Goal: Book appointment/travel/reservation

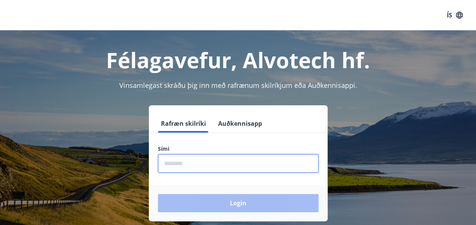
click at [189, 170] on input "phone" at bounding box center [238, 163] width 161 height 19
type input "********"
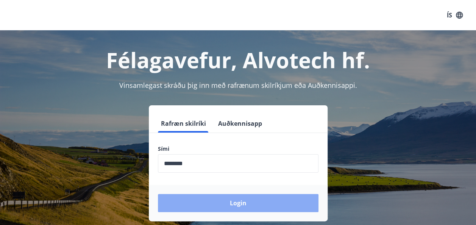
click at [194, 207] on button "Login" at bounding box center [238, 203] width 161 height 18
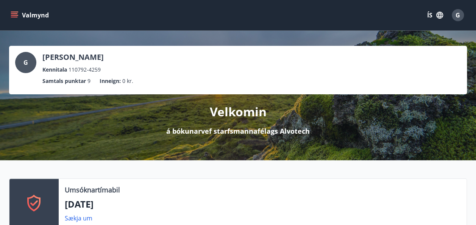
click at [430, 13] on button "ÍS" at bounding box center [435, 15] width 24 height 14
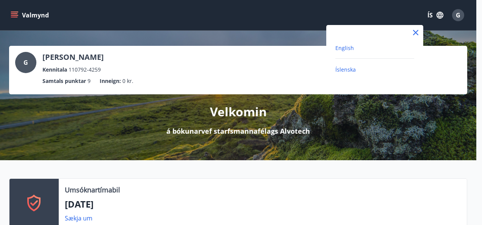
click at [345, 50] on span "English" at bounding box center [344, 47] width 19 height 7
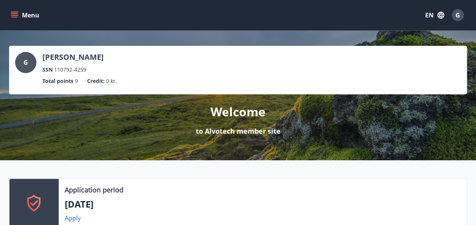
click at [86, 98] on div "Welcome to Alvotech member site" at bounding box center [238, 115] width 458 height 42
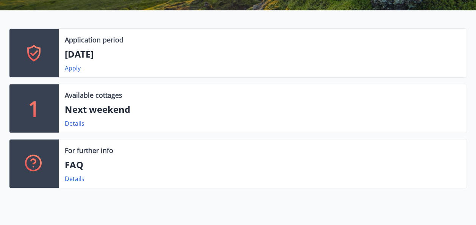
scroll to position [151, 0]
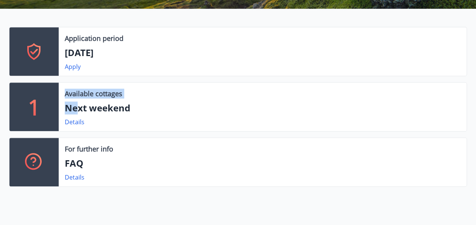
drag, startPoint x: 78, startPoint y: 108, endPoint x: 37, endPoint y: 105, distance: 40.6
click at [37, 105] on div "1 Available cottages Next weekend Details" at bounding box center [238, 106] width 458 height 49
click at [37, 105] on p "1" at bounding box center [34, 106] width 12 height 29
click at [83, 118] on link "Details" at bounding box center [75, 122] width 20 height 8
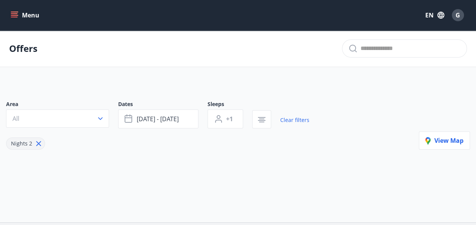
type input "*"
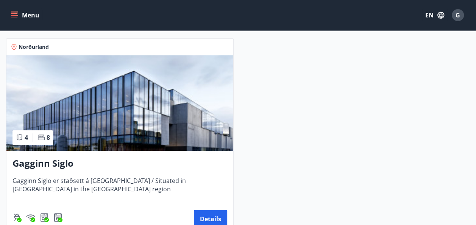
scroll to position [182, 0]
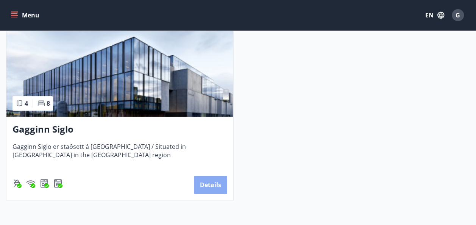
click at [217, 192] on button "Details" at bounding box center [210, 185] width 33 height 18
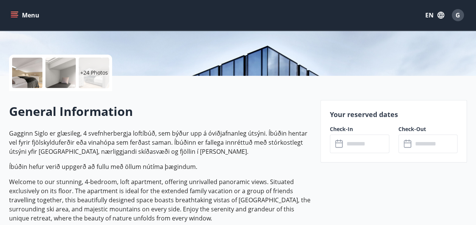
scroll to position [167, 0]
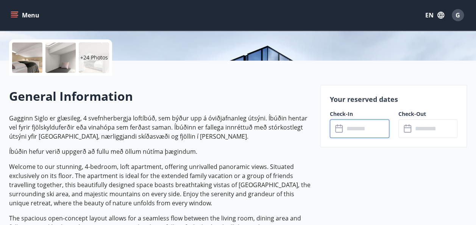
click at [365, 131] on input "text" at bounding box center [366, 128] width 45 height 19
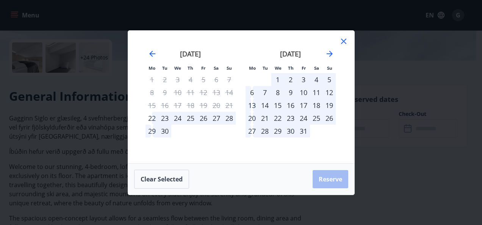
click at [306, 94] on div "10" at bounding box center [303, 92] width 13 height 13
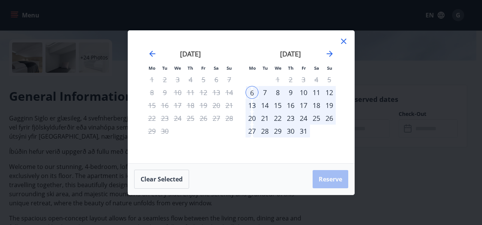
click at [303, 91] on div "10" at bounding box center [303, 92] width 13 height 13
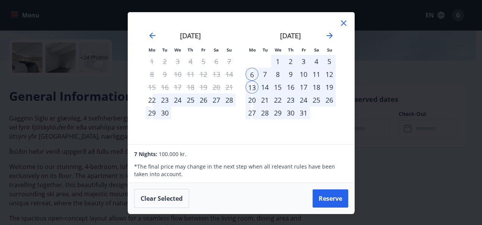
click at [307, 70] on div "10" at bounding box center [303, 74] width 13 height 13
click at [304, 73] on div "10" at bounding box center [303, 74] width 13 height 13
click at [249, 70] on div "6" at bounding box center [251, 74] width 13 height 13
click at [250, 83] on div "13" at bounding box center [251, 87] width 13 height 13
click at [329, 72] on div "12" at bounding box center [329, 74] width 13 height 13
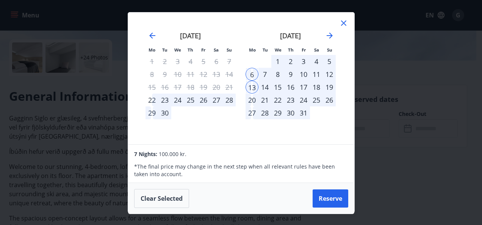
click at [343, 22] on icon at bounding box center [343, 23] width 9 height 9
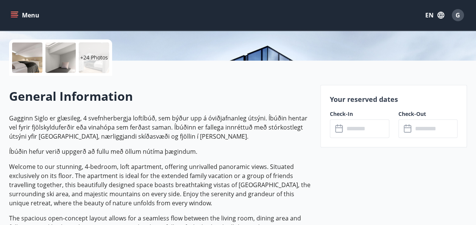
click at [168, 142] on p "Gagginn Siglo er glæsileg, 4 svefnherbergja loftíbúð, sem býður upp á óviðjafna…" at bounding box center [160, 177] width 302 height 127
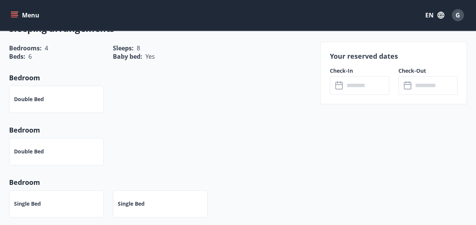
scroll to position [424, 0]
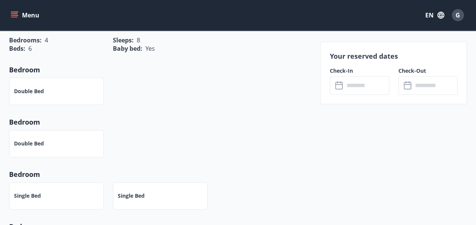
click at [66, 92] on div "Double bed" at bounding box center [56, 91] width 95 height 27
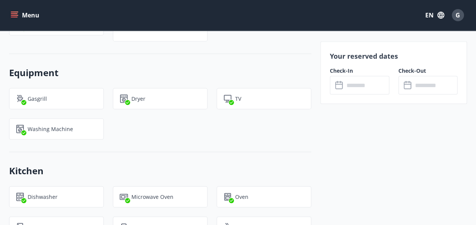
scroll to position [727, 0]
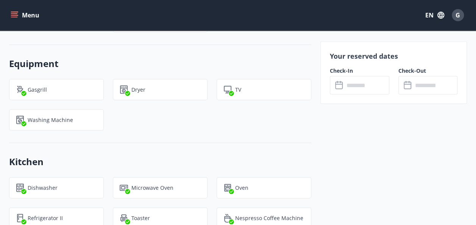
click at [357, 76] on input "text" at bounding box center [366, 85] width 45 height 19
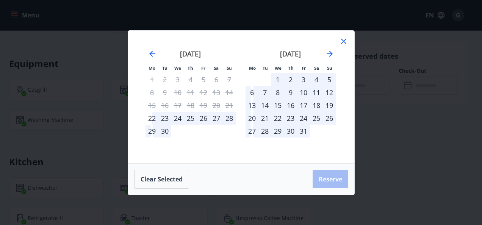
click at [306, 89] on div "10" at bounding box center [303, 92] width 13 height 13
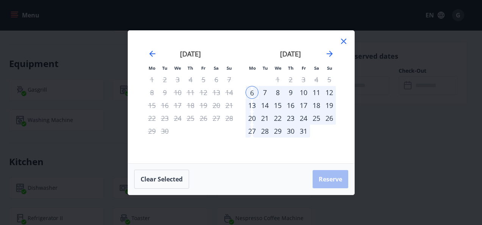
click at [287, 89] on div "9" at bounding box center [290, 92] width 13 height 13
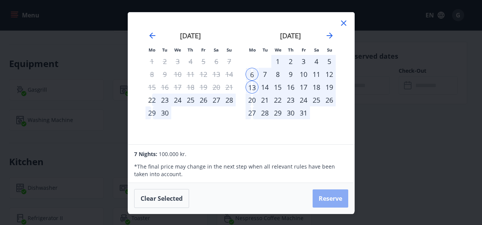
click at [329, 197] on button "Reserve" at bounding box center [330, 198] width 36 height 18
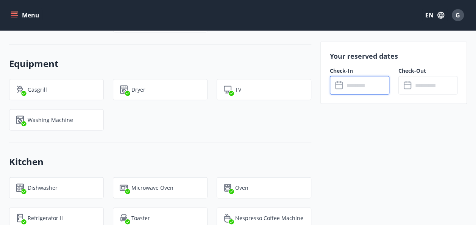
type input "******"
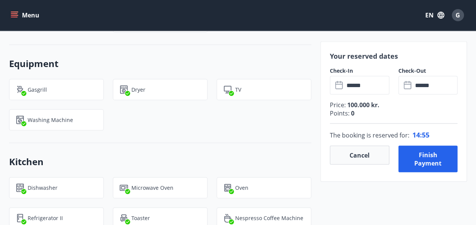
click at [316, 111] on div "Your reserved dates Check-In ​ ****** ​ Check-Out ​ ****** ​ Price : 100.000 kr…" at bounding box center [389, 89] width 156 height 1178
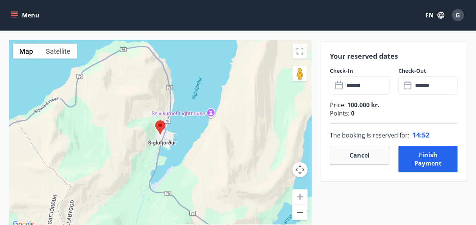
scroll to position [1166, 0]
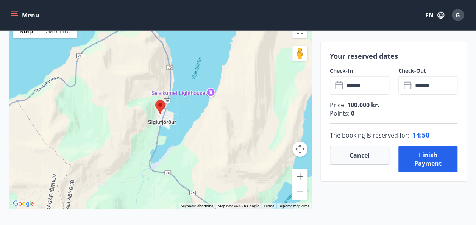
click at [300, 194] on button "Zoom out" at bounding box center [299, 191] width 15 height 15
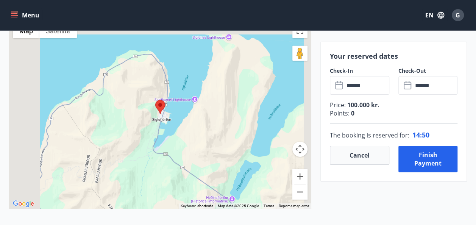
click at [300, 194] on button "Zoom out" at bounding box center [299, 191] width 15 height 15
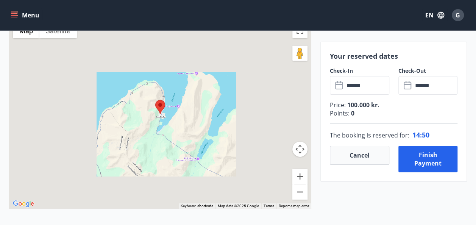
click at [300, 194] on button "Zoom out" at bounding box center [299, 191] width 15 height 15
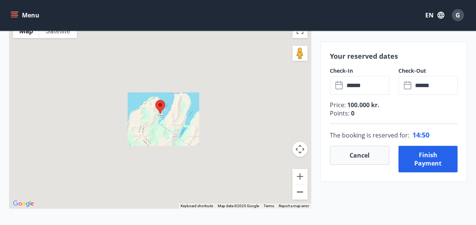
click at [300, 194] on button "Zoom out" at bounding box center [299, 191] width 15 height 15
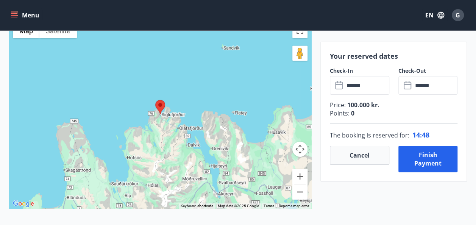
click at [300, 194] on button "Zoom out" at bounding box center [299, 191] width 15 height 15
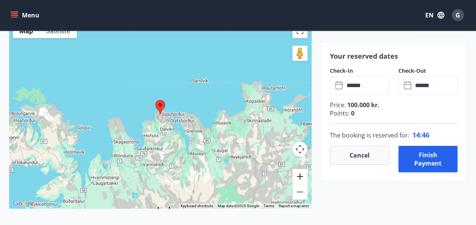
click at [298, 177] on button "Zoom in" at bounding box center [299, 176] width 15 height 15
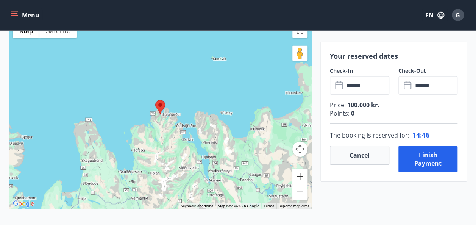
click at [298, 177] on button "Zoom in" at bounding box center [299, 176] width 15 height 15
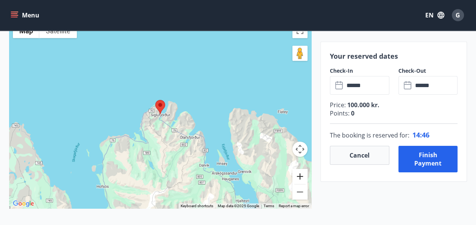
click at [298, 177] on button "Zoom in" at bounding box center [299, 176] width 15 height 15
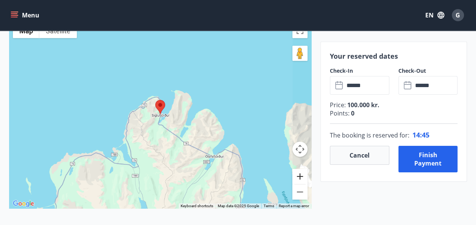
click at [298, 177] on button "Zoom in" at bounding box center [299, 176] width 15 height 15
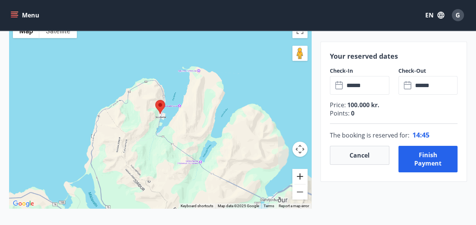
click at [298, 177] on button "Zoom in" at bounding box center [299, 176] width 15 height 15
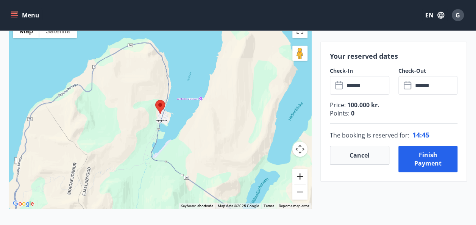
click at [298, 177] on button "Zoom in" at bounding box center [299, 176] width 15 height 15
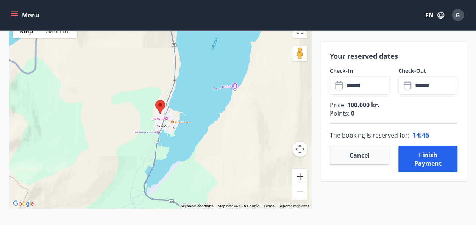
click at [298, 177] on button "Zoom in" at bounding box center [299, 176] width 15 height 15
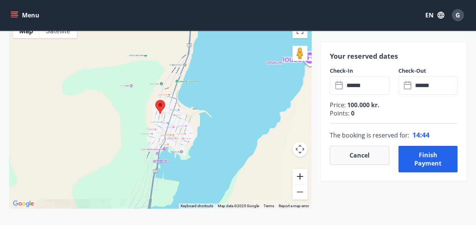
click at [298, 177] on button "Zoom in" at bounding box center [299, 176] width 15 height 15
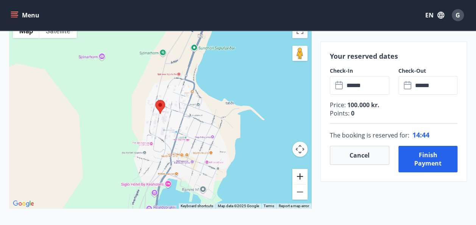
click at [298, 177] on button "Zoom in" at bounding box center [299, 176] width 15 height 15
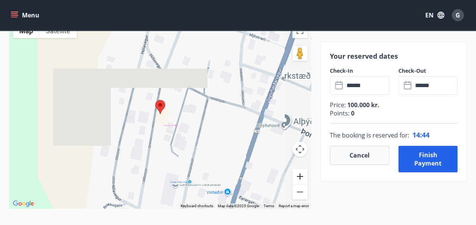
click at [298, 177] on button "Zoom in" at bounding box center [299, 176] width 15 height 15
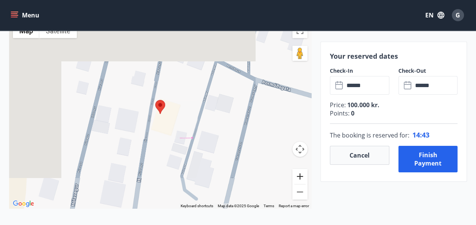
click at [298, 177] on button "Zoom in" at bounding box center [299, 176] width 15 height 15
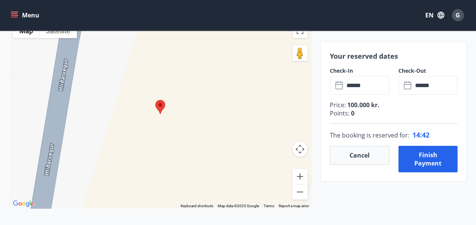
click at [159, 108] on img at bounding box center [160, 107] width 10 height 14
click at [304, 187] on button "Zoom out" at bounding box center [299, 191] width 15 height 15
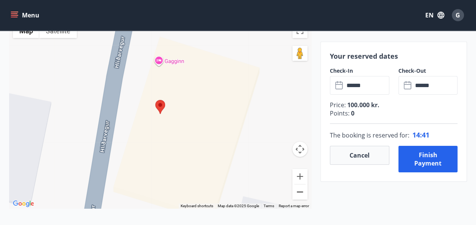
drag, startPoint x: 304, startPoint y: 187, endPoint x: 233, endPoint y: -23, distance: 222.1
